Goal: Find specific page/section: Find specific page/section

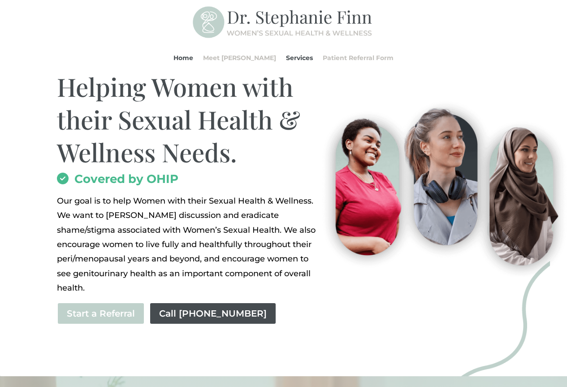
scroll to position [45, 0]
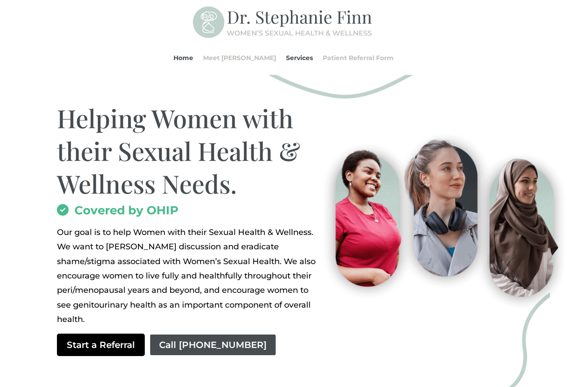
click at [92, 345] on link "Start a Referral" at bounding box center [101, 345] width 88 height 22
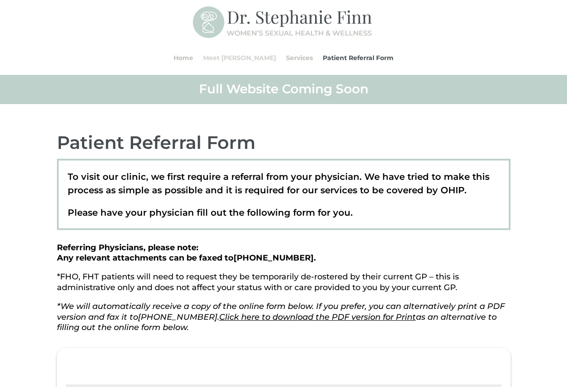
click at [241, 55] on link "Meet [PERSON_NAME]" at bounding box center [239, 58] width 73 height 34
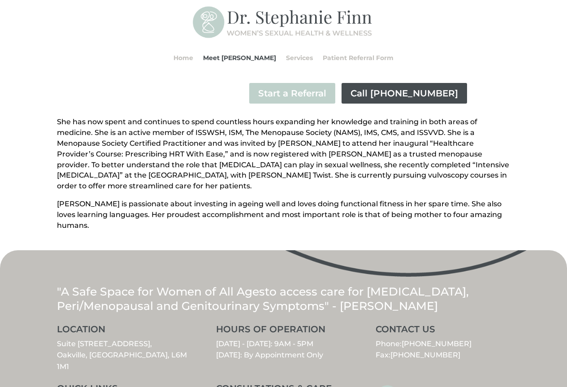
scroll to position [314, 0]
